Goal: Task Accomplishment & Management: Complete application form

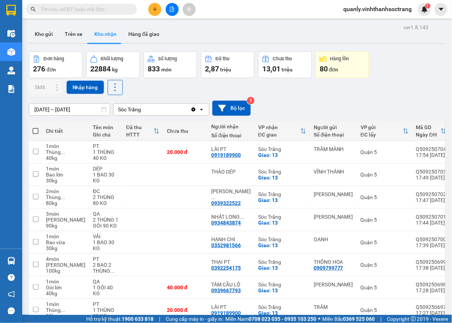
click at [173, 12] on button at bounding box center [172, 9] width 13 height 13
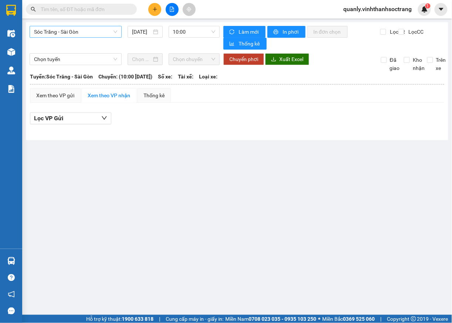
click at [96, 33] on span "Sóc Trăng - Sài Gòn" at bounding box center [75, 31] width 83 height 11
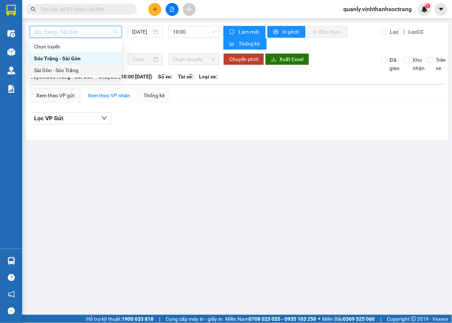
click at [54, 73] on div "Sài Gòn - Sóc Trăng" at bounding box center [75, 70] width 83 height 8
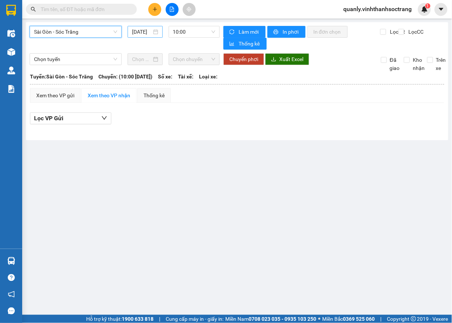
click at [147, 26] on div "[DATE]" at bounding box center [144, 32] width 35 height 12
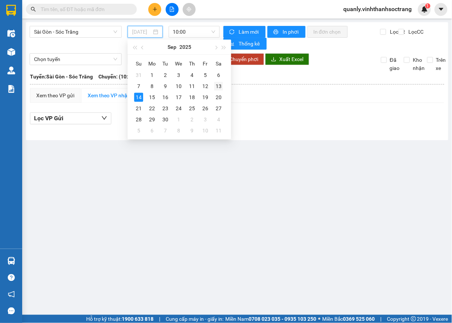
click at [222, 86] on div "13" at bounding box center [218, 86] width 9 height 9
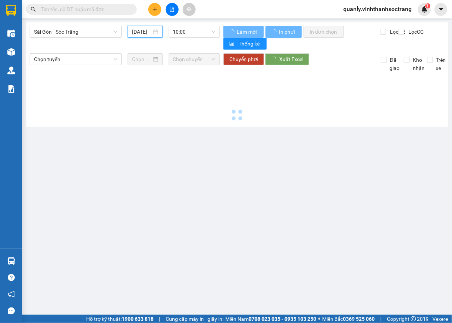
type input "[DATE]"
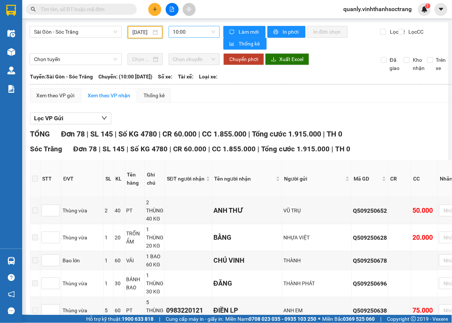
click at [208, 31] on span "10:00" at bounding box center [194, 31] width 42 height 11
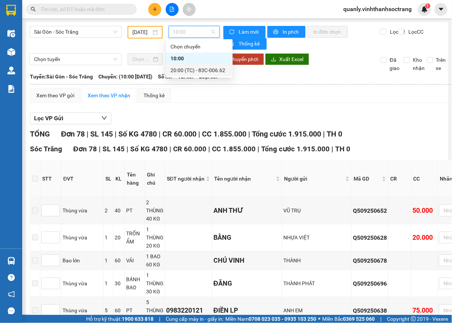
click at [198, 70] on div "20:00 (TC) - 83C-006.62" at bounding box center [199, 70] width 58 height 8
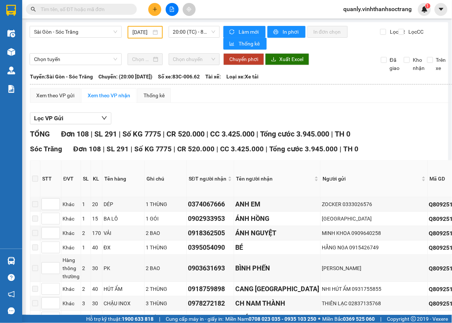
click at [109, 11] on input "text" at bounding box center [84, 9] width 87 height 8
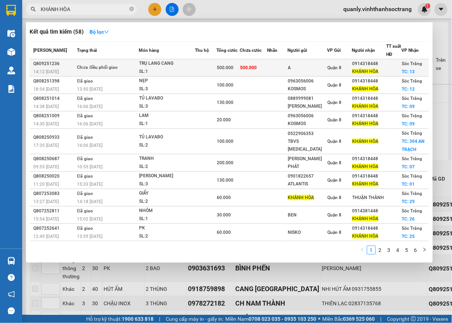
type input "KHÁNH HÒA"
click at [416, 61] on span "Sóc Trăng" at bounding box center [412, 63] width 20 height 5
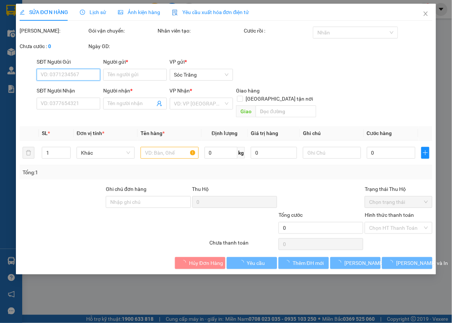
type input "A"
type input "0914318448"
type input "KHÁNH HÒA"
checkbox input "true"
type input "13"
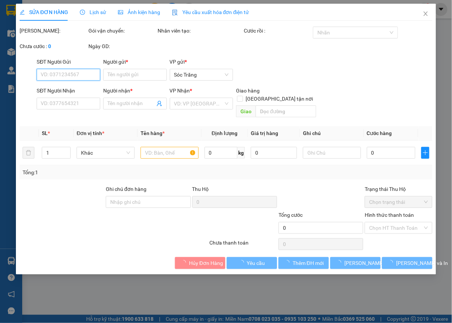
type input "rớt hàng"
type input "500.000"
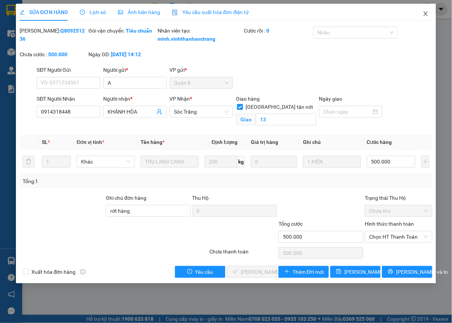
click at [426, 14] on icon "close" at bounding box center [425, 14] width 6 height 6
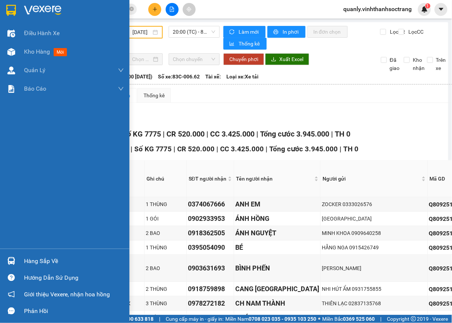
click at [37, 265] on div "Hàng sắp về" at bounding box center [74, 260] width 100 height 11
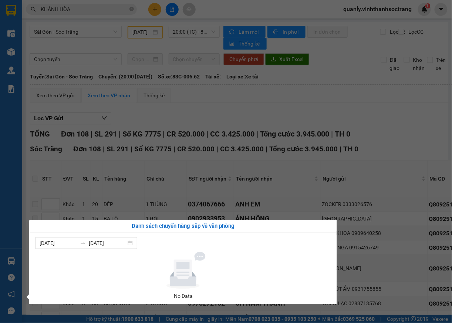
click at [7, 184] on div "Điều hành xe Kho hàng mới Quản [PERSON_NAME] lý chuyến Quản lý khách hàng Quản …" at bounding box center [11, 161] width 22 height 323
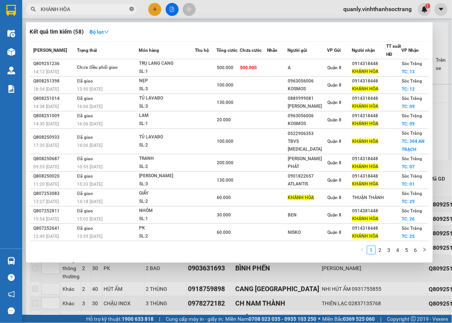
click at [130, 10] on icon "close-circle" at bounding box center [131, 9] width 4 height 4
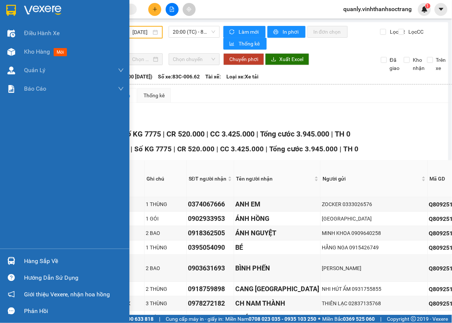
click at [47, 261] on div "Hàng sắp về" at bounding box center [74, 260] width 100 height 11
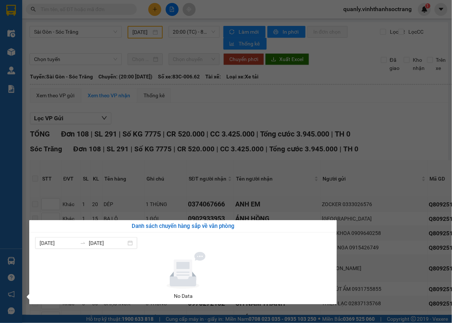
click at [19, 212] on div "Điều hành xe Kho hàng mới Quản [PERSON_NAME] lý chuyến Quản lý khách hàng Quản …" at bounding box center [11, 161] width 22 height 323
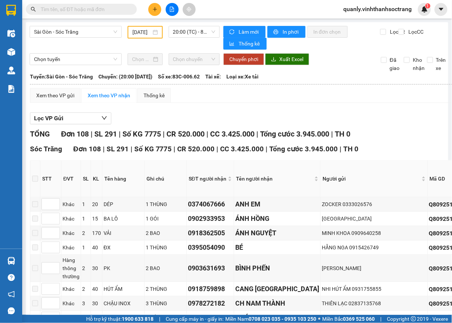
click at [360, 11] on span "quanly.vinhthanhsoctrang" at bounding box center [377, 8] width 80 height 9
click at [354, 21] on span "Đăng xuất" at bounding box center [380, 23] width 65 height 8
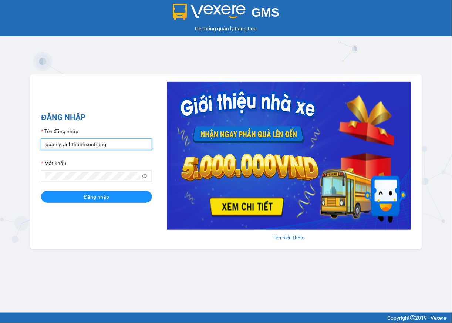
click at [48, 142] on input "quanly.vinhthanhsoctrang" at bounding box center [96, 144] width 111 height 12
type input "ngoc.vinhthanhsoctrang"
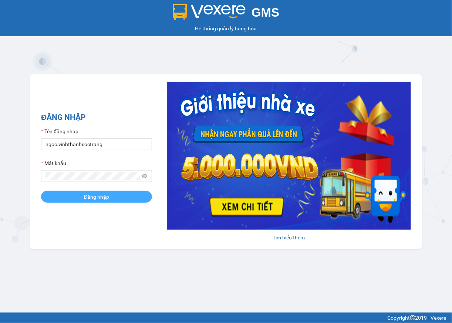
click at [89, 197] on span "Đăng nhập" at bounding box center [96, 197] width 25 height 8
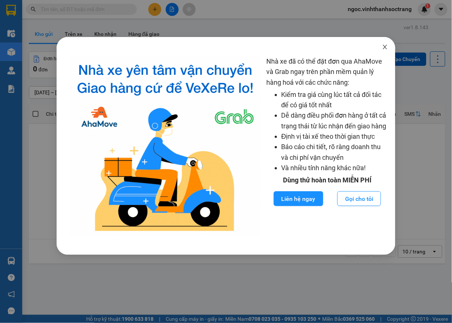
click at [384, 50] on icon "close" at bounding box center [385, 47] width 6 height 6
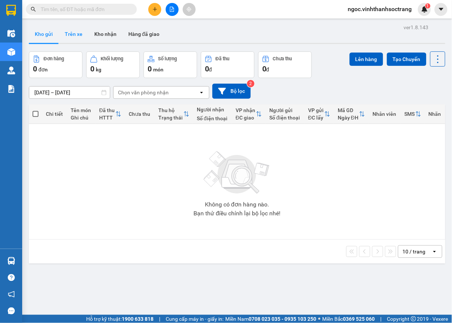
click at [75, 36] on button "Trên xe" at bounding box center [74, 34] width 30 height 18
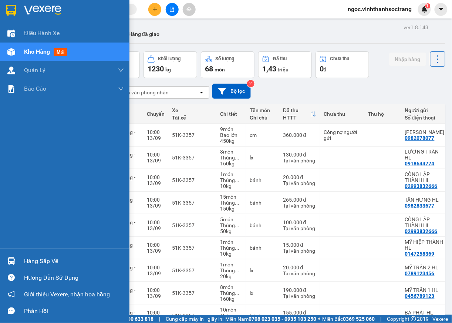
drag, startPoint x: 9, startPoint y: 257, endPoint x: 37, endPoint y: 263, distance: 28.8
click at [9, 258] on img at bounding box center [11, 261] width 8 height 8
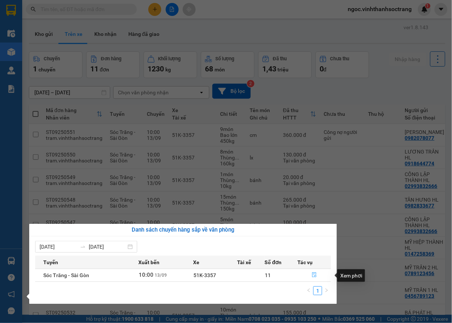
click at [310, 275] on button "button" at bounding box center [313, 275] width 33 height 12
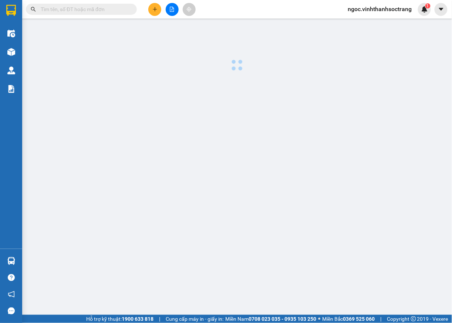
click at [310, 275] on main at bounding box center [226, 157] width 452 height 314
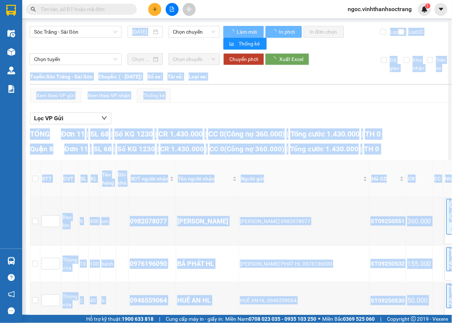
type input "13/09/2025"
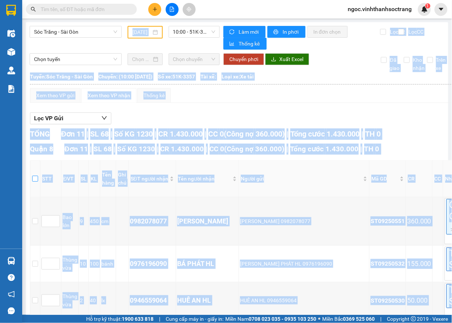
click at [36, 178] on input "checkbox" at bounding box center [35, 179] width 6 height 6
checkbox input "true"
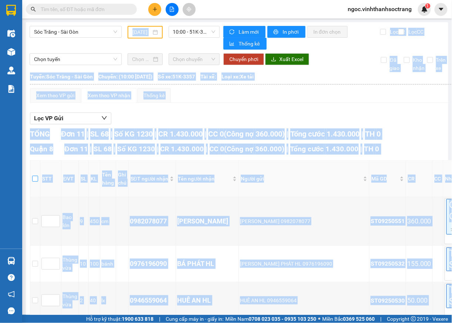
checkbox input "true"
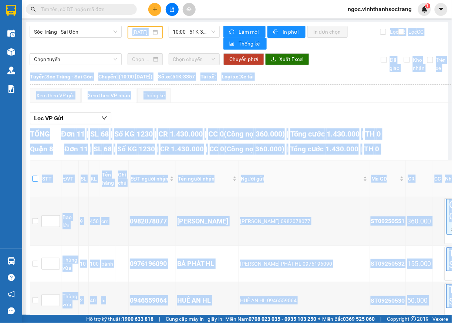
checkbox input "true"
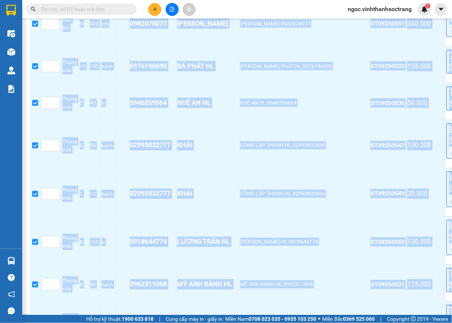
scroll to position [398, 0]
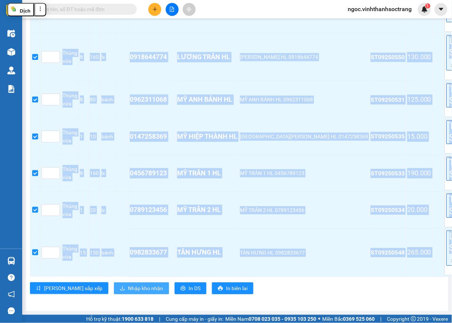
click at [128, 284] on span "Nhập kho nhận" at bounding box center [145, 288] width 35 height 8
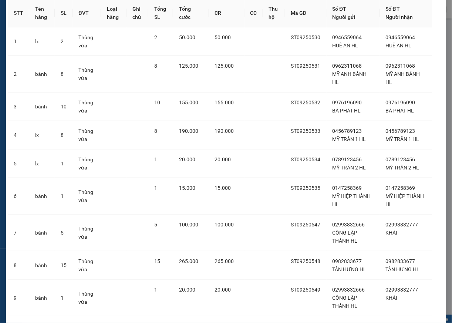
scroll to position [157, 0]
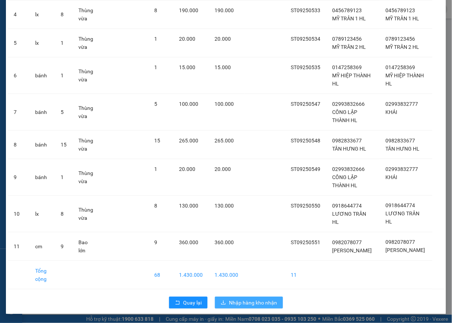
click at [269, 303] on span "Nhập hàng kho nhận" at bounding box center [253, 302] width 48 height 8
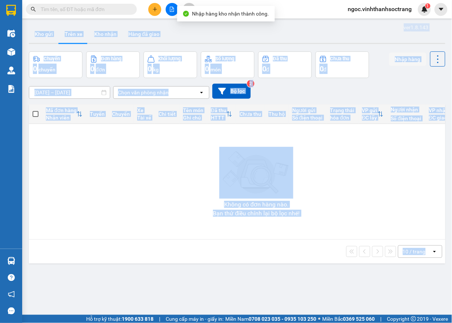
click at [42, 197] on div "Không có đơn hàng nào. Bạn thử điều chỉnh lại bộ lọc nhé!" at bounding box center [256, 181] width 447 height 111
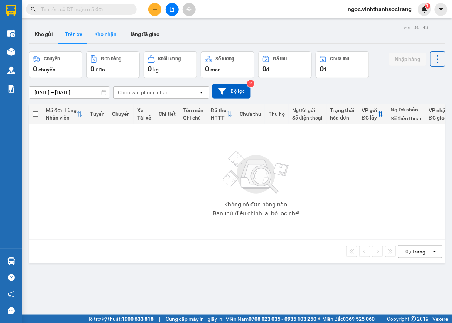
click at [103, 33] on button "Kho nhận" at bounding box center [105, 34] width 34 height 18
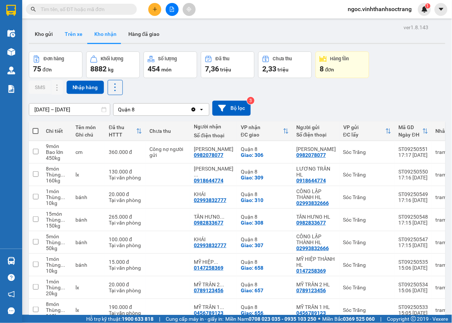
click at [75, 35] on button "Trên xe" at bounding box center [74, 34] width 30 height 18
type input "01/08/2025 – 14/09/2025"
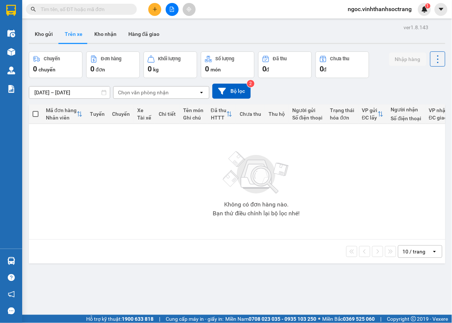
drag, startPoint x: 40, startPoint y: 33, endPoint x: 64, endPoint y: 36, distance: 23.8
click at [40, 33] on button "Kho gửi" at bounding box center [44, 34] width 30 height 18
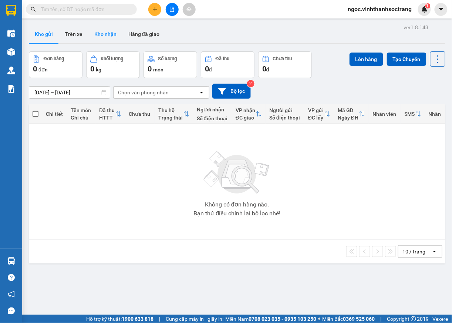
click at [107, 33] on button "Kho nhận" at bounding box center [105, 34] width 34 height 18
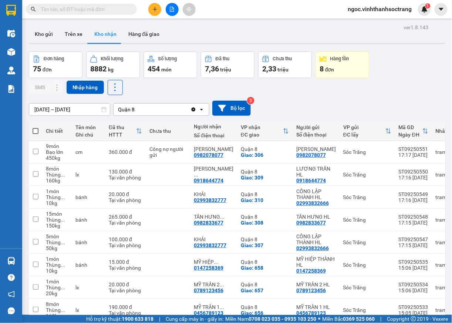
click at [116, 6] on input "text" at bounding box center [84, 9] width 87 height 8
click at [451, 236] on html "Kết quả tìm kiếm ( 0 ) Bộ lọc No Data ngoc.vinhthanhsoctrang 1 Điều hành xe Kho…" at bounding box center [226, 161] width 452 height 323
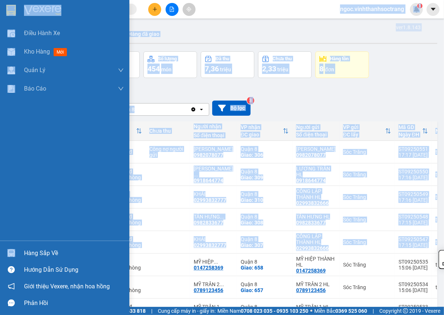
drag, startPoint x: 8, startPoint y: 148, endPoint x: 428, endPoint y: 322, distance: 454.4
click at [8, 149] on div "Điều hành xe Kho hàng mới Quản Lý Quản lý chuyến Quản lý khách hàng Quản lý khá…" at bounding box center [64, 132] width 129 height 217
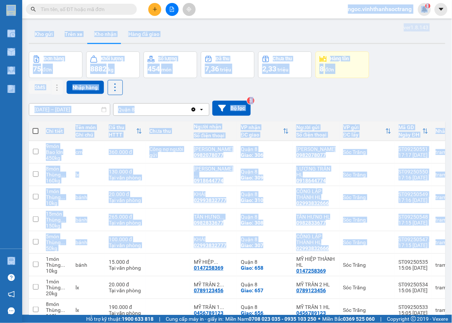
click at [358, 95] on div "12/09/2025 – 14/09/2025 Press the down arrow key to interact with the calendar …" at bounding box center [237, 108] width 416 height 26
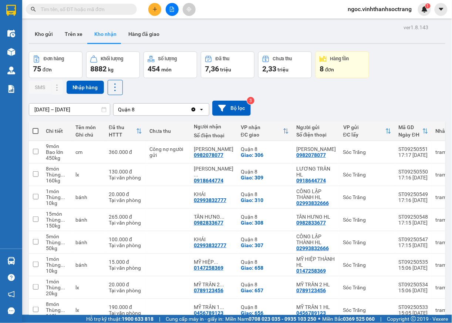
click at [115, 8] on input "text" at bounding box center [84, 9] width 87 height 8
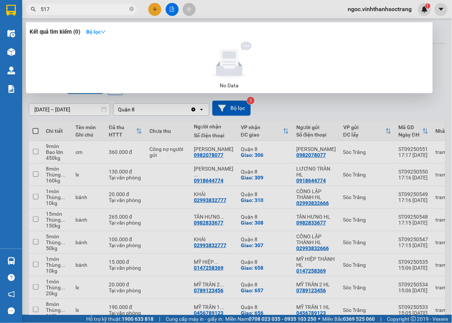
type input "517"
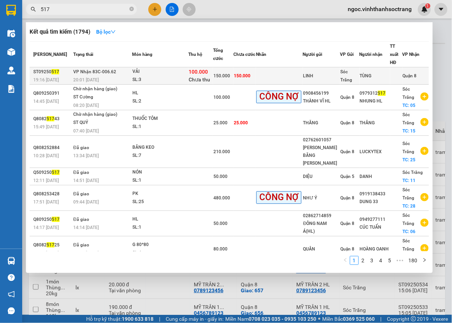
click at [410, 75] on span "Quận 8" at bounding box center [409, 75] width 14 height 5
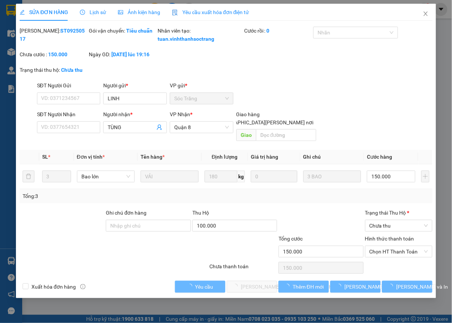
type input "LINH"
type input "TÙNG"
type input "150.000"
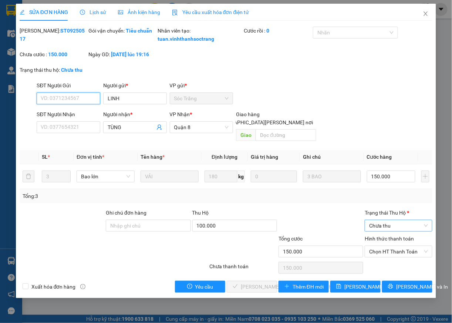
click at [385, 224] on span "Chưa thu" at bounding box center [398, 225] width 59 height 11
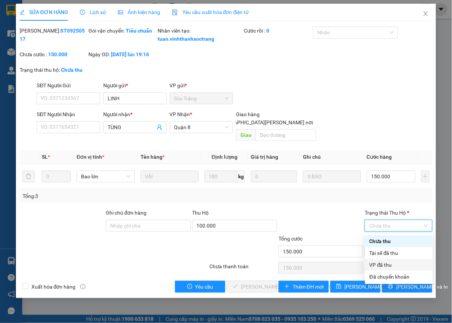
drag, startPoint x: 381, startPoint y: 265, endPoint x: 375, endPoint y: 270, distance: 7.9
click at [381, 265] on div "VP đã thu" at bounding box center [398, 265] width 59 height 8
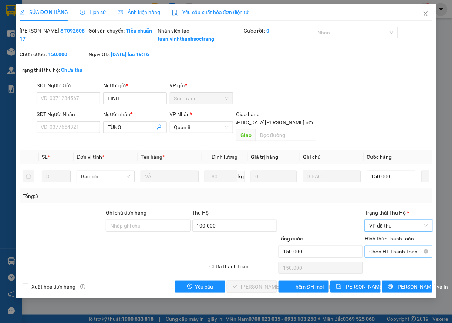
click at [384, 253] on span "Chọn HT Thanh Toán" at bounding box center [398, 251] width 59 height 11
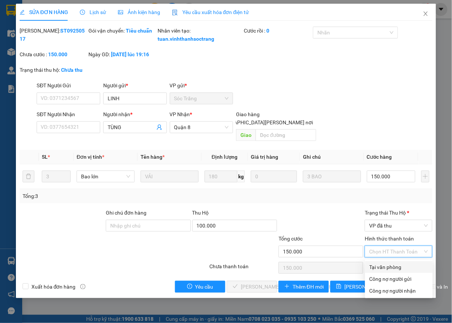
drag, startPoint x: 375, startPoint y: 266, endPoint x: 297, endPoint y: 272, distance: 77.8
click at [372, 268] on div "Tại văn phòng" at bounding box center [398, 267] width 59 height 8
type input "0"
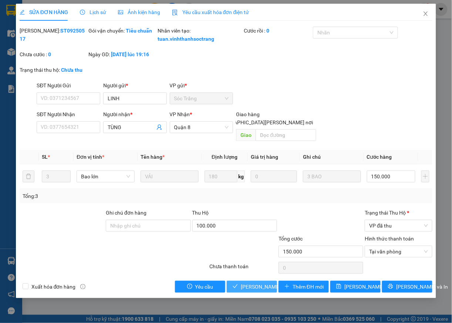
click at [266, 290] on span "[PERSON_NAME] và Giao hàng" at bounding box center [291, 286] width 100 height 8
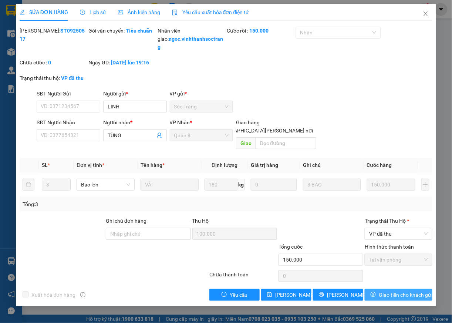
click at [394, 299] on span "Giao tiền cho khách gửi" at bounding box center [405, 294] width 54 height 8
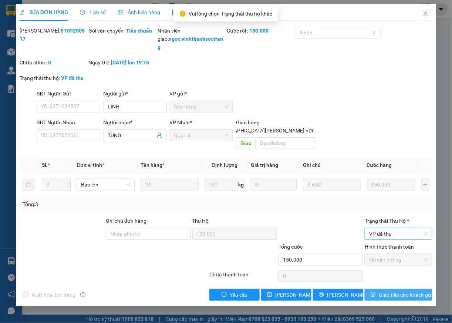
click at [386, 234] on span "VP đã thu" at bounding box center [398, 233] width 59 height 11
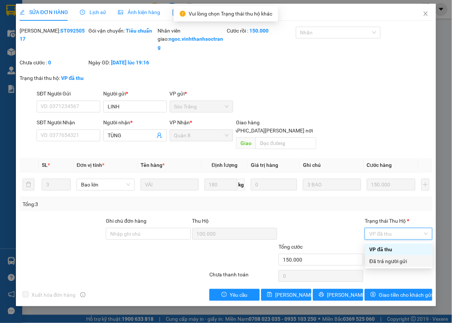
click at [378, 262] on div "Đã trả người gửi" at bounding box center [398, 261] width 59 height 8
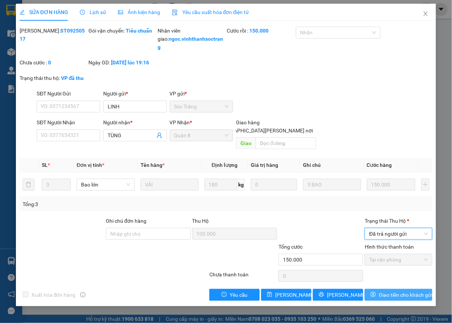
click at [395, 296] on span "Giao tiền cho khách gửi" at bounding box center [405, 294] width 54 height 8
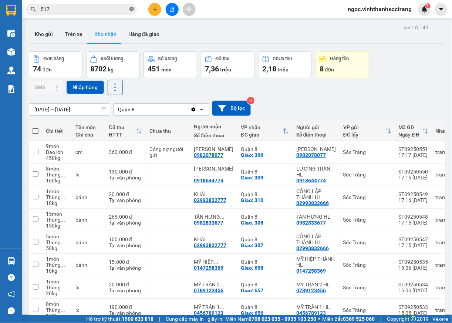
click at [129, 12] on span at bounding box center [131, 9] width 4 height 7
click at [120, 7] on input "text" at bounding box center [84, 9] width 87 height 8
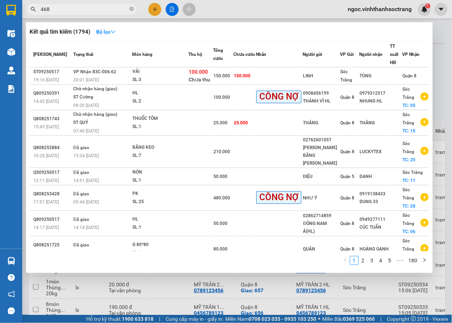
type input "468"
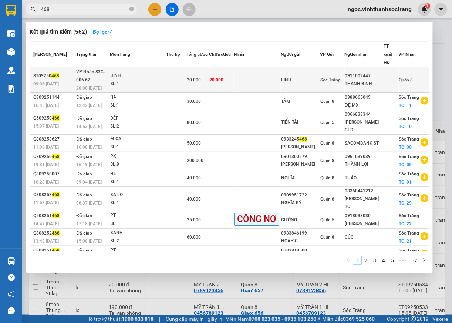
click at [396, 76] on div at bounding box center [391, 80] width 14 height 8
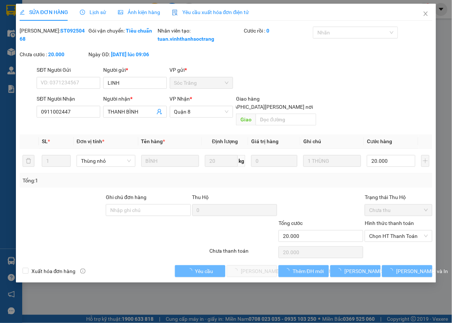
type input "LINH"
type input "0911002447"
type input "THANH BÌNH"
type input "20.000"
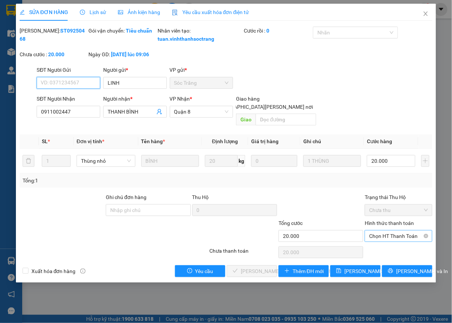
click at [399, 236] on span "Chọn HT Thanh Toán" at bounding box center [398, 235] width 59 height 11
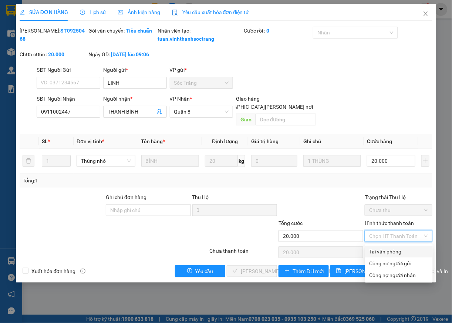
drag, startPoint x: 389, startPoint y: 250, endPoint x: 273, endPoint y: 295, distance: 124.0
click at [386, 250] on div "Tại văn phòng" at bounding box center [398, 251] width 59 height 8
type input "0"
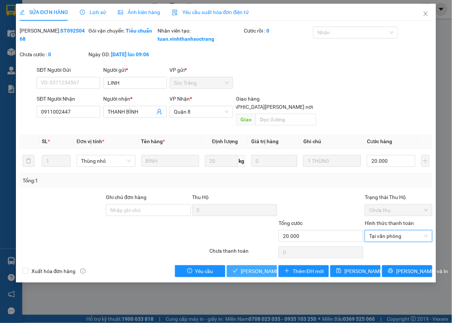
click at [256, 270] on span "[PERSON_NAME] và Giao hàng" at bounding box center [291, 271] width 100 height 8
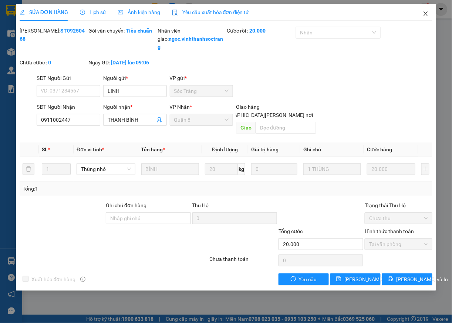
click at [425, 11] on span "Close" at bounding box center [425, 14] width 21 height 21
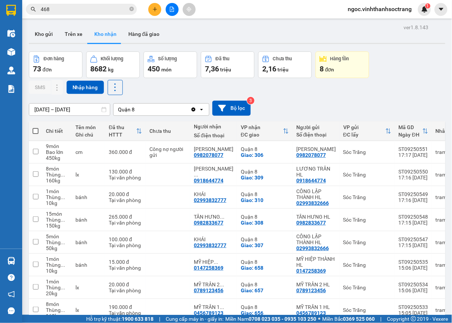
click at [93, 9] on input "468" at bounding box center [84, 9] width 87 height 8
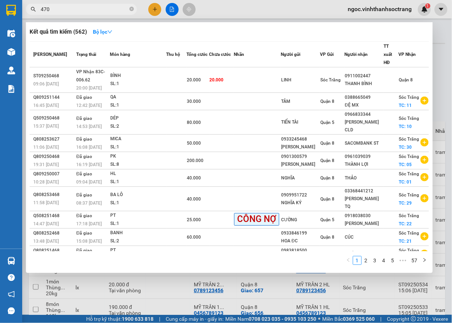
type input "470"
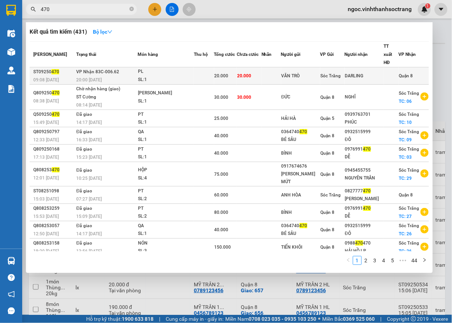
click at [410, 73] on span "Quận 8" at bounding box center [406, 75] width 14 height 5
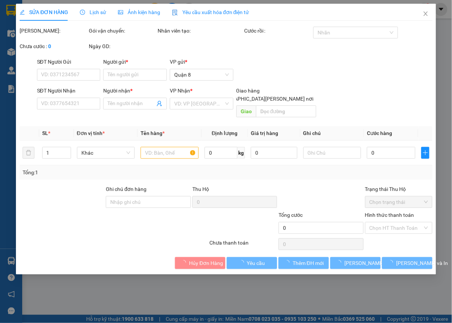
type input "VĂN TRÒ"
type input "DARLING"
type input "20.000"
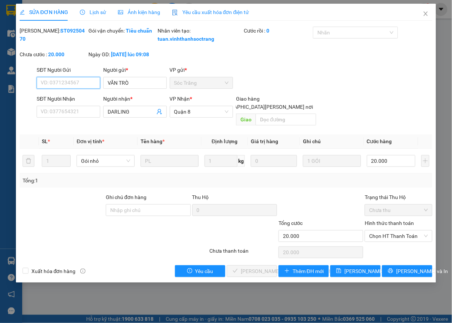
drag, startPoint x: 399, startPoint y: 240, endPoint x: 394, endPoint y: 243, distance: 6.3
click at [398, 240] on span "Chọn HT Thanh Toán" at bounding box center [398, 235] width 59 height 11
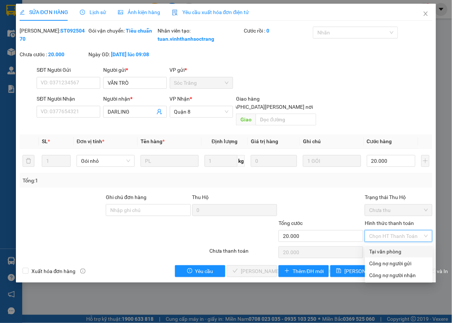
click at [381, 255] on div "Tại văn phòng" at bounding box center [398, 251] width 59 height 8
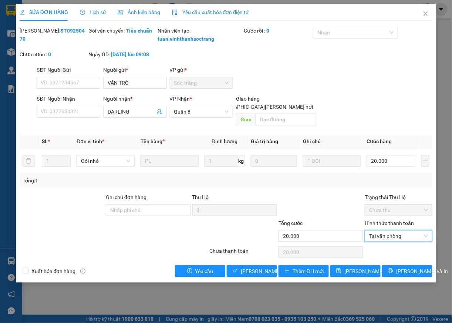
type input "0"
click at [259, 271] on span "[PERSON_NAME] và Giao hàng" at bounding box center [291, 271] width 100 height 8
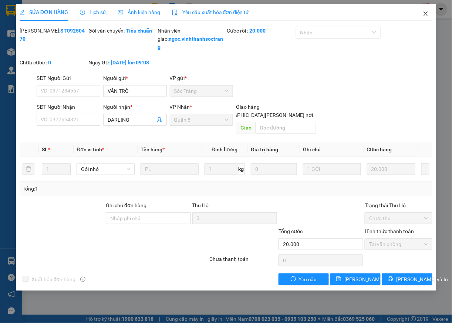
drag, startPoint x: 426, startPoint y: 14, endPoint x: 451, endPoint y: 70, distance: 61.5
click at [426, 14] on icon "close" at bounding box center [425, 13] width 4 height 4
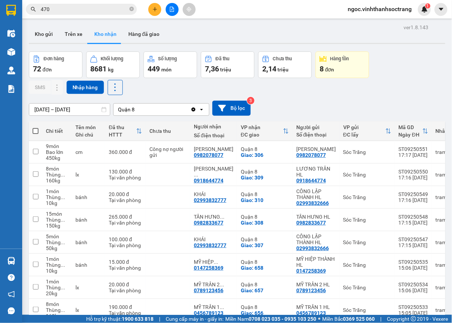
click at [101, 10] on input "470" at bounding box center [84, 9] width 87 height 8
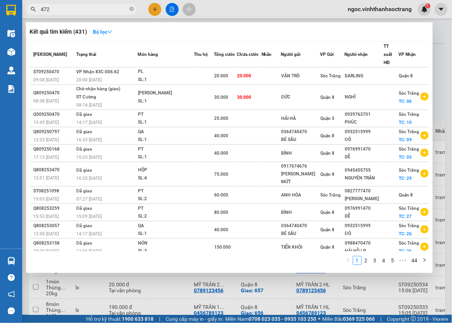
type input "472"
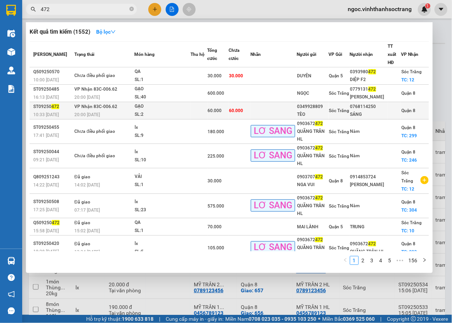
click at [410, 108] on span "Quận 8" at bounding box center [408, 110] width 14 height 5
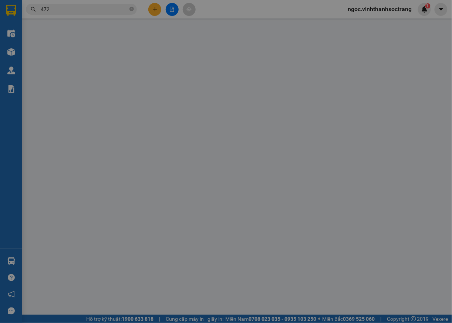
type input "0349928809"
type input "TÈO"
type input "0768114250"
type input "SÁNG"
type input "60.000"
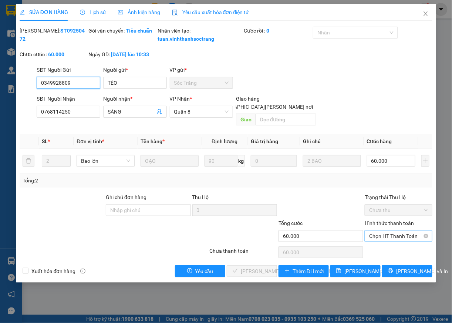
click at [403, 239] on span "Chọn HT Thanh Toán" at bounding box center [398, 235] width 59 height 11
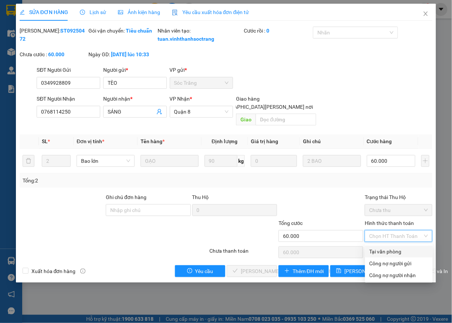
click at [397, 245] on div "Tại văn phòng" at bounding box center [399, 251] width 68 height 12
type input "0"
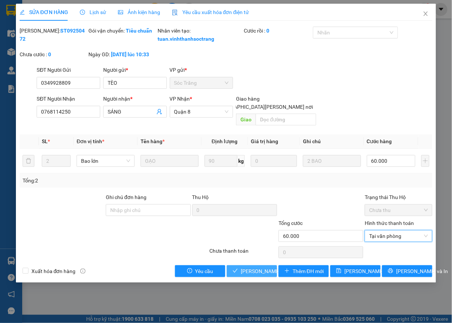
click at [268, 273] on span "[PERSON_NAME] và Giao hàng" at bounding box center [291, 271] width 100 height 8
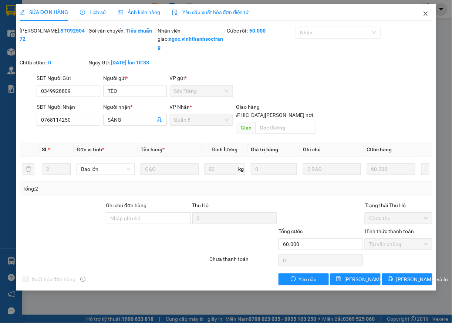
click at [423, 15] on icon "close" at bounding box center [425, 14] width 6 height 6
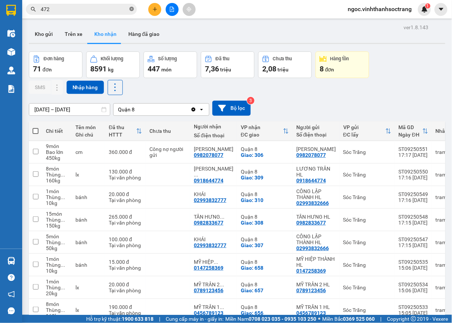
click at [133, 11] on icon "close-circle" at bounding box center [131, 9] width 4 height 4
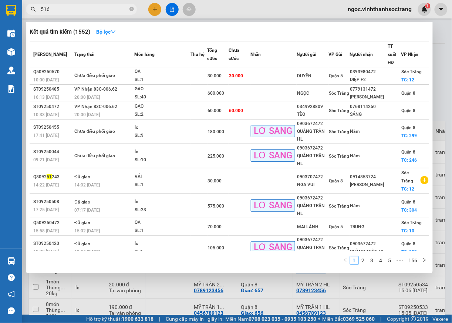
type input "516"
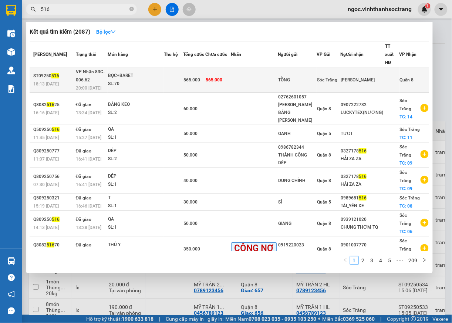
click at [402, 77] on span "Quận 8" at bounding box center [406, 79] width 14 height 5
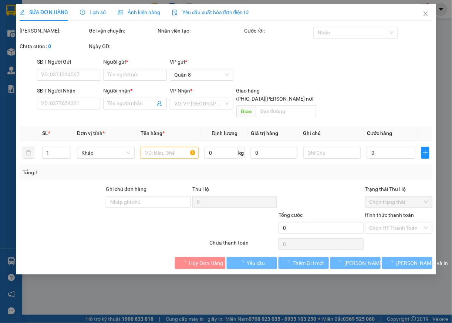
type input "TỒNG"
type input "QUANG MINH"
type input "565.000"
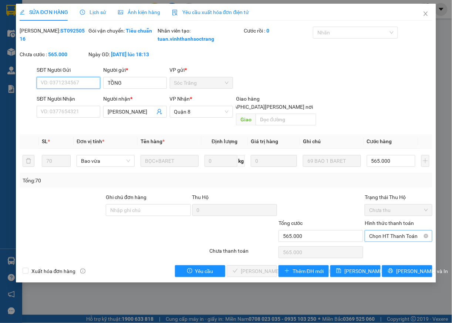
click at [380, 242] on div "Chọn HT Thanh Toán" at bounding box center [398, 236] width 68 height 12
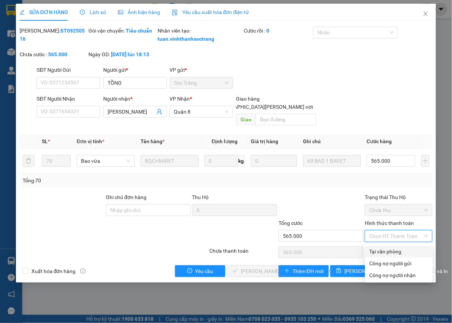
drag, startPoint x: 380, startPoint y: 250, endPoint x: 309, endPoint y: 278, distance: 76.2
click at [380, 251] on div "Tại văn phòng" at bounding box center [398, 251] width 59 height 8
type input "0"
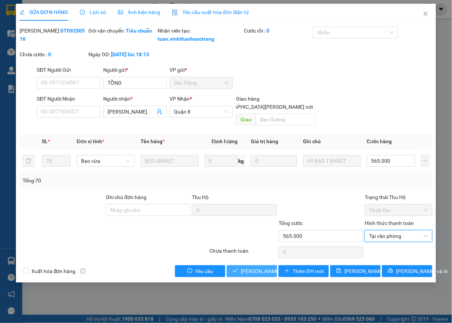
click at [246, 274] on span "[PERSON_NAME] và Giao hàng" at bounding box center [291, 271] width 100 height 8
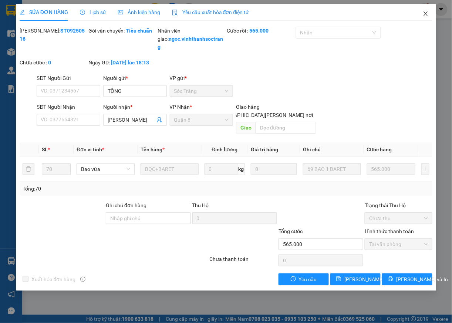
click at [422, 12] on span "Close" at bounding box center [425, 14] width 21 height 21
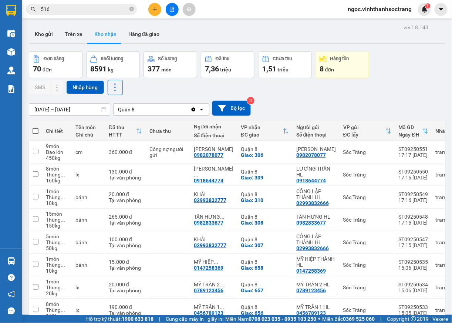
click at [72, 11] on input "516" at bounding box center [84, 9] width 87 height 8
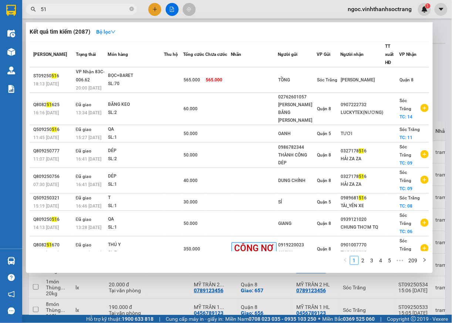
type input "5"
type input "448"
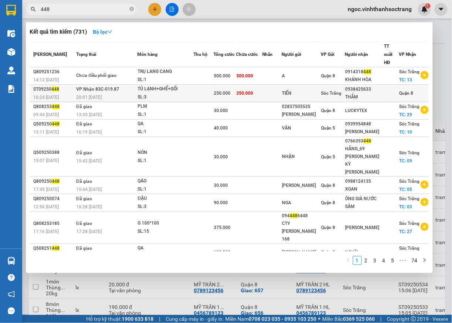
click at [400, 95] on div "Quận 8" at bounding box center [406, 93] width 14 height 8
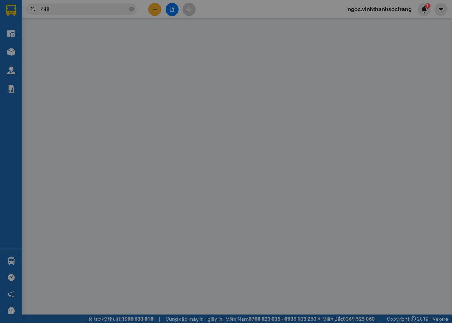
type input "TIẾN"
type input "0938425633"
type input "THẮM"
type input "250.000"
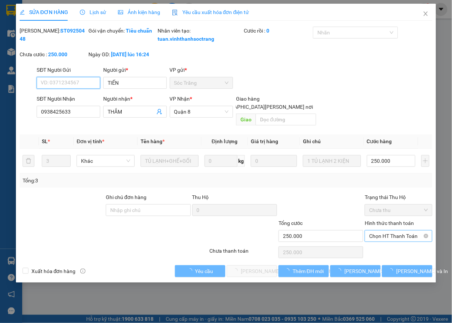
click at [385, 237] on span "Chọn HT Thanh Toán" at bounding box center [398, 235] width 59 height 11
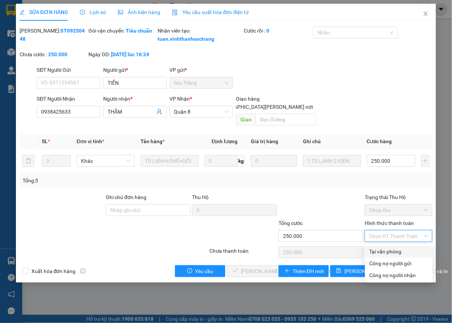
drag, startPoint x: 385, startPoint y: 247, endPoint x: 368, endPoint y: 256, distance: 18.7
click at [385, 248] on div "Tại văn phòng" at bounding box center [398, 251] width 59 height 8
type input "0"
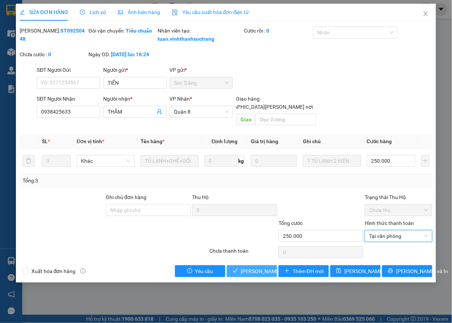
click at [253, 269] on span "[PERSON_NAME] và Giao hàng" at bounding box center [291, 271] width 100 height 8
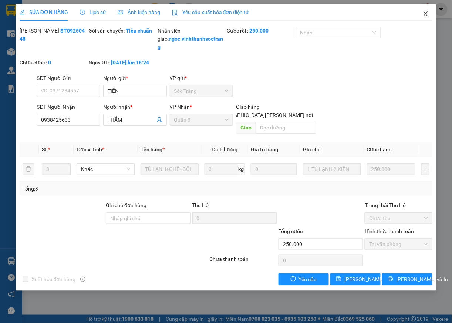
click at [423, 15] on icon "close" at bounding box center [425, 14] width 6 height 6
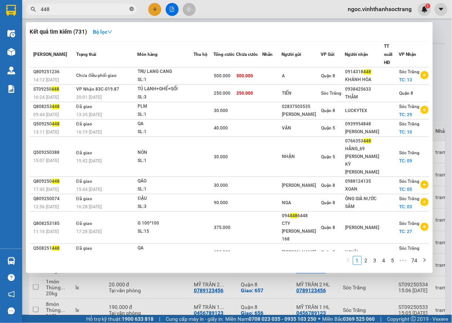
click at [132, 9] on icon "close-circle" at bounding box center [131, 9] width 4 height 4
type input "473"
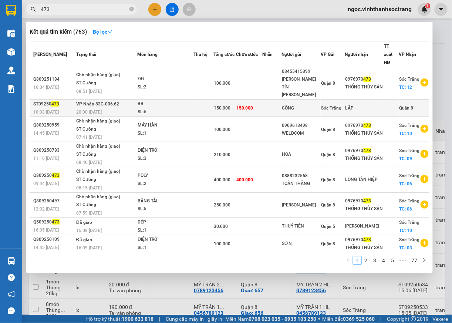
click at [406, 105] on span "Quận 8" at bounding box center [406, 107] width 14 height 5
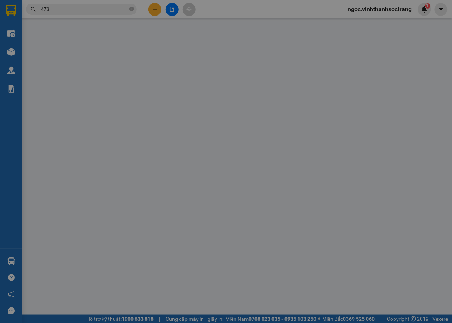
type input "CÔNG"
type input "LẬP"
type input "150.000"
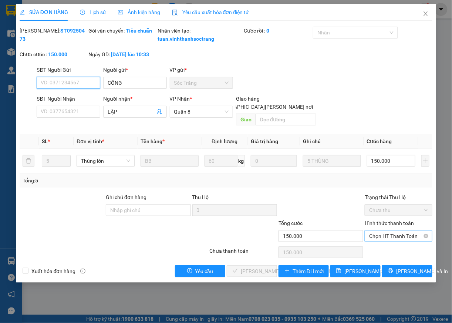
click at [387, 239] on span "Chọn HT Thanh Toán" at bounding box center [398, 235] width 59 height 11
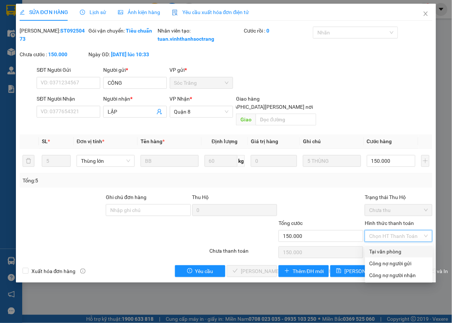
drag, startPoint x: 385, startPoint y: 252, endPoint x: 364, endPoint y: 252, distance: 20.7
click at [385, 251] on div "Tại văn phòng" at bounding box center [398, 251] width 59 height 8
type input "0"
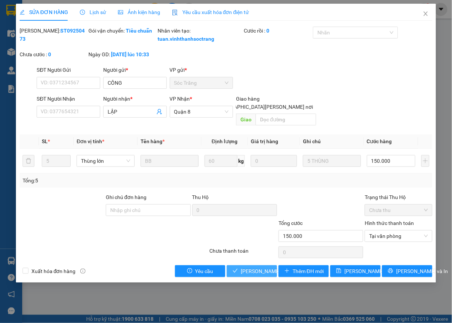
click at [269, 273] on span "[PERSON_NAME] và Giao hàng" at bounding box center [291, 271] width 100 height 8
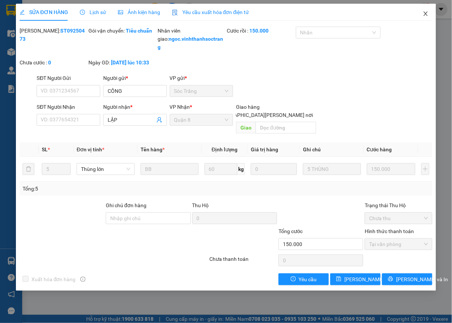
click at [423, 10] on span "Close" at bounding box center [425, 14] width 21 height 21
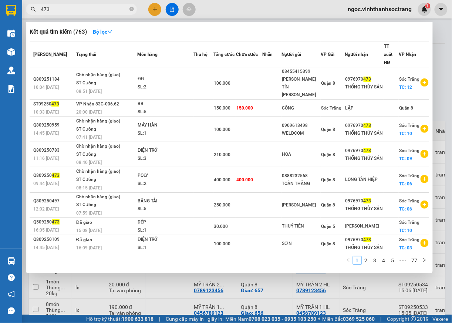
click at [86, 8] on input "473" at bounding box center [84, 9] width 87 height 8
type input "484"
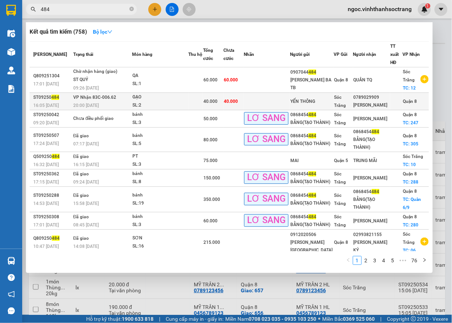
click at [404, 101] on span "Quận 8" at bounding box center [409, 101] width 14 height 5
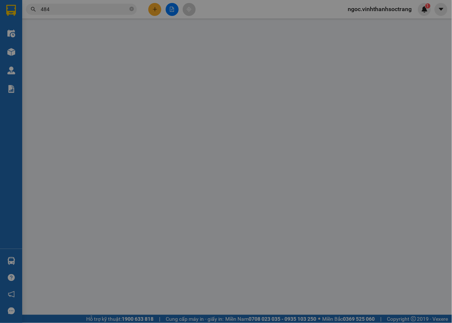
type input "YẾN THÔNG"
type input "0789029909"
type input "CHINH HUYỀN"
type input "40.000"
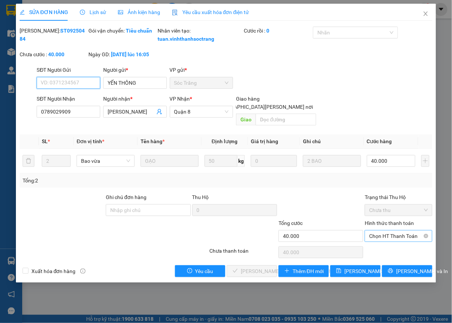
drag, startPoint x: 392, startPoint y: 234, endPoint x: 389, endPoint y: 242, distance: 9.0
click at [392, 235] on span "Chọn HT Thanh Toán" at bounding box center [398, 235] width 59 height 11
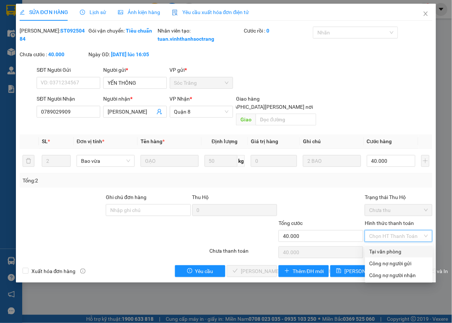
drag, startPoint x: 387, startPoint y: 247, endPoint x: 361, endPoint y: 259, distance: 28.8
click at [386, 247] on div "Tại văn phòng" at bounding box center [398, 251] width 59 height 8
type input "0"
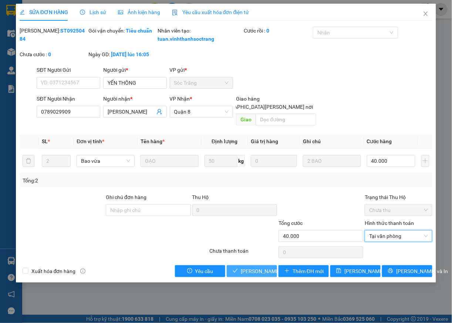
click at [259, 272] on span "[PERSON_NAME] và Giao hàng" at bounding box center [291, 271] width 100 height 8
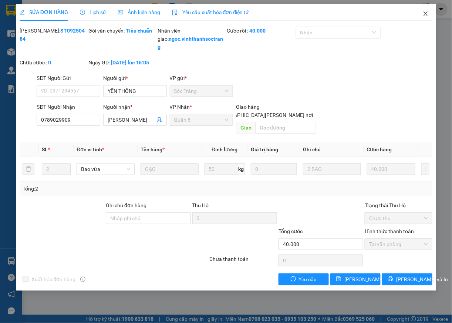
click at [426, 15] on icon "close" at bounding box center [425, 14] width 6 height 6
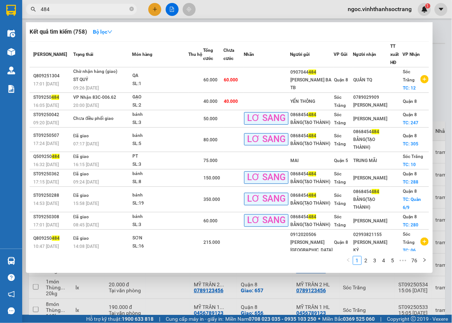
click at [101, 12] on input "484" at bounding box center [84, 9] width 87 height 8
type input "486"
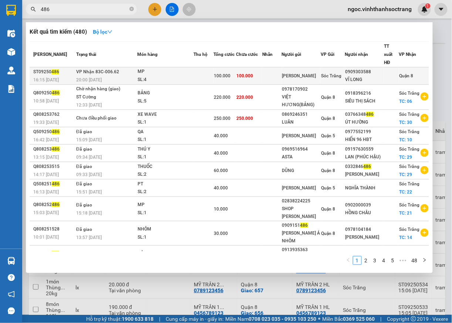
click at [399, 77] on span "Quận 8" at bounding box center [406, 75] width 14 height 5
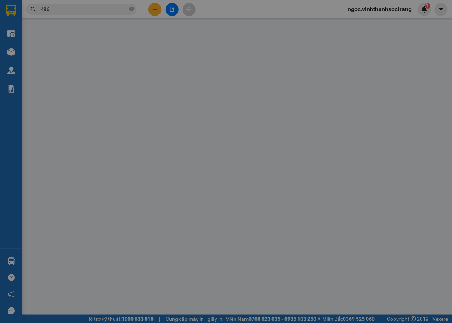
type input "PHƯƠNG HUỆ"
type input "0909303588"
type input "VĨ LONG"
type input "100.000"
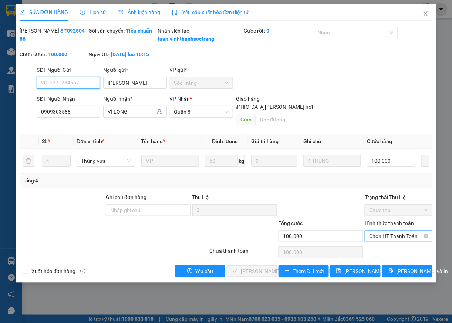
click at [382, 238] on span "Chọn HT Thanh Toán" at bounding box center [398, 235] width 59 height 11
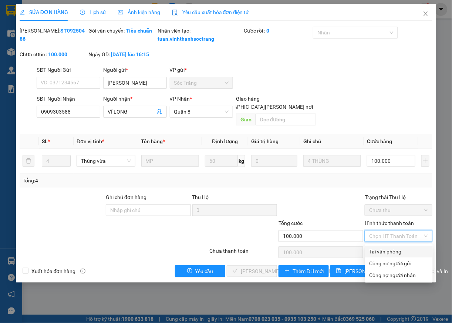
click at [382, 253] on div "Tại văn phòng" at bounding box center [398, 251] width 59 height 8
type input "0"
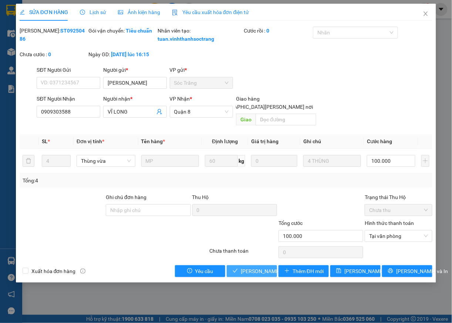
click at [252, 275] on span "[PERSON_NAME] và Giao hàng" at bounding box center [291, 271] width 100 height 8
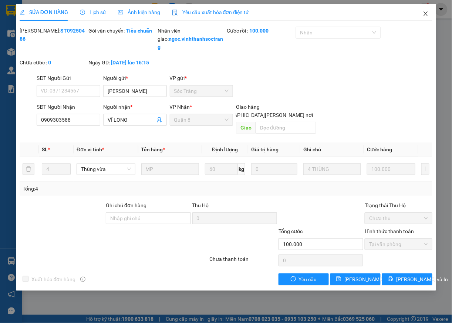
click at [426, 11] on span "Close" at bounding box center [425, 14] width 21 height 21
